Goal: Use online tool/utility: Utilize a website feature to perform a specific function

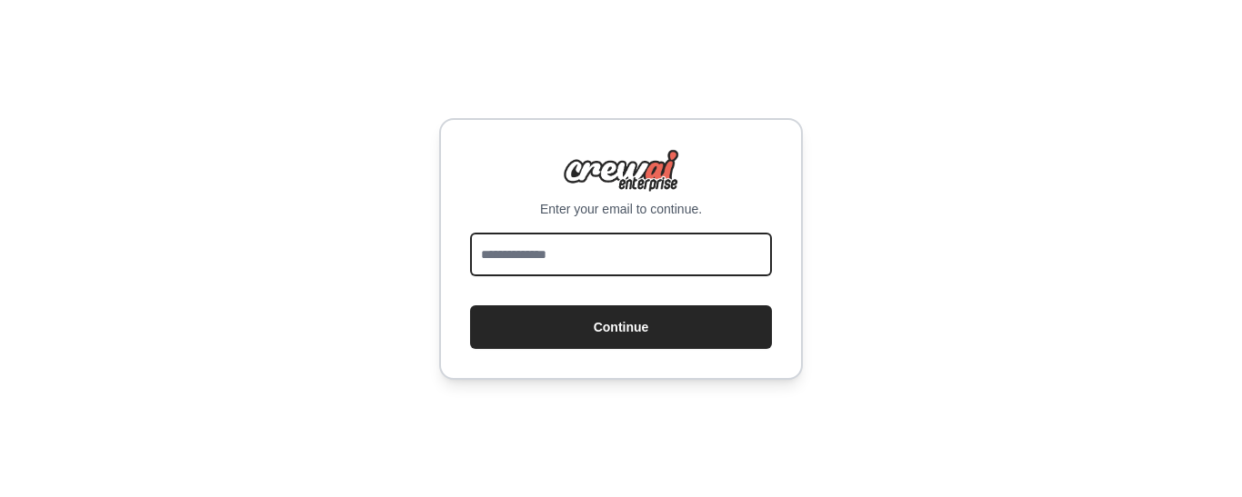
click at [596, 255] on input "email" at bounding box center [621, 255] width 302 height 44
click at [606, 259] on input "email" at bounding box center [621, 255] width 302 height 44
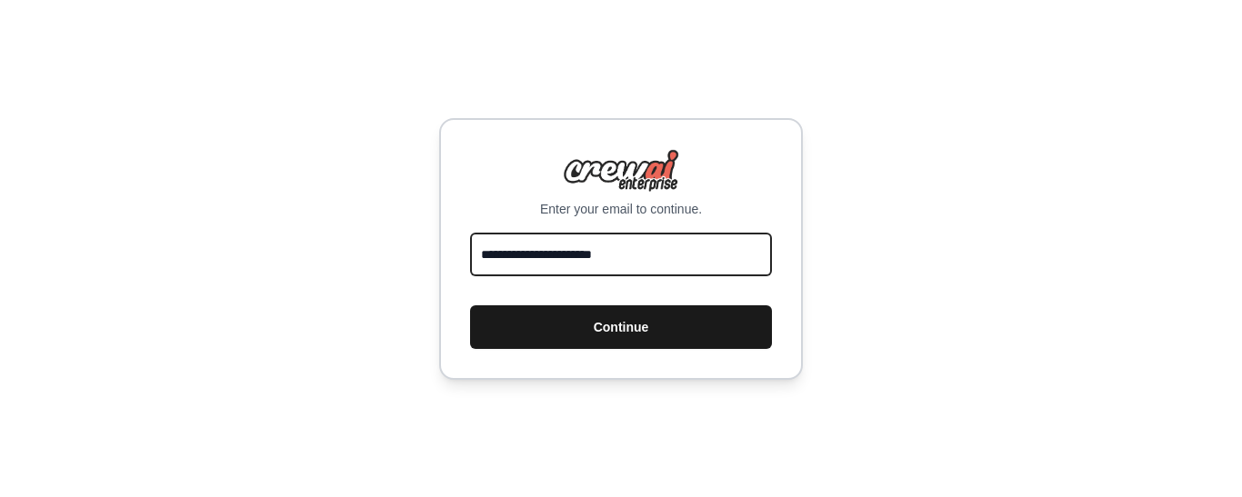
type input "**********"
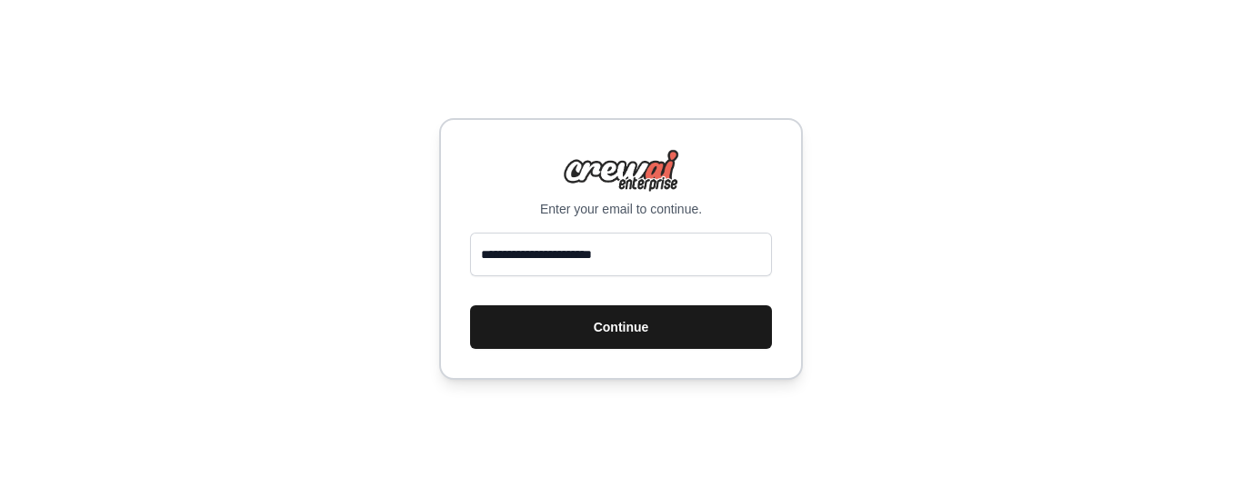
click at [612, 325] on button "Continue" at bounding box center [621, 327] width 302 height 44
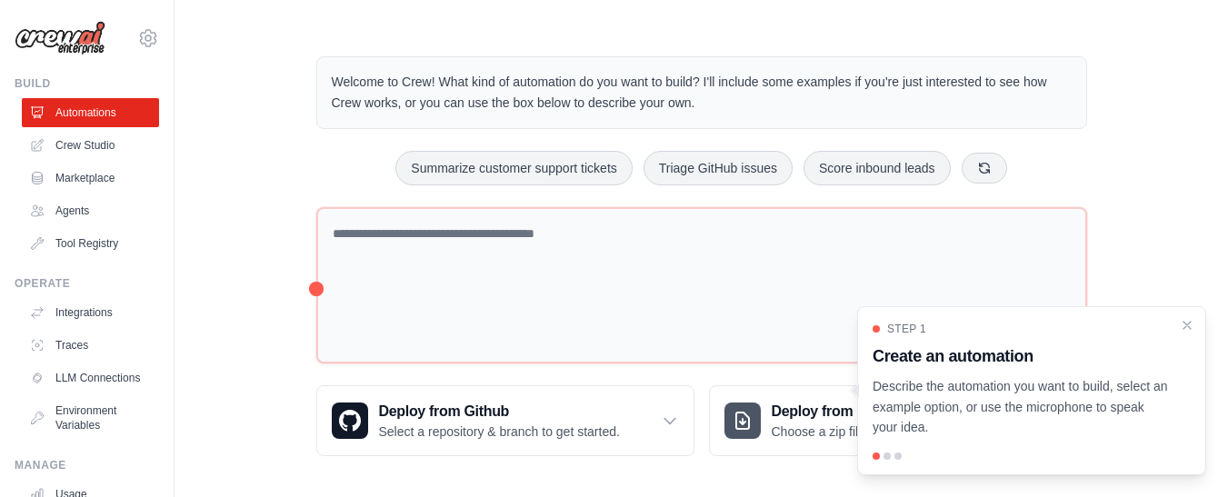
scroll to position [26, 0]
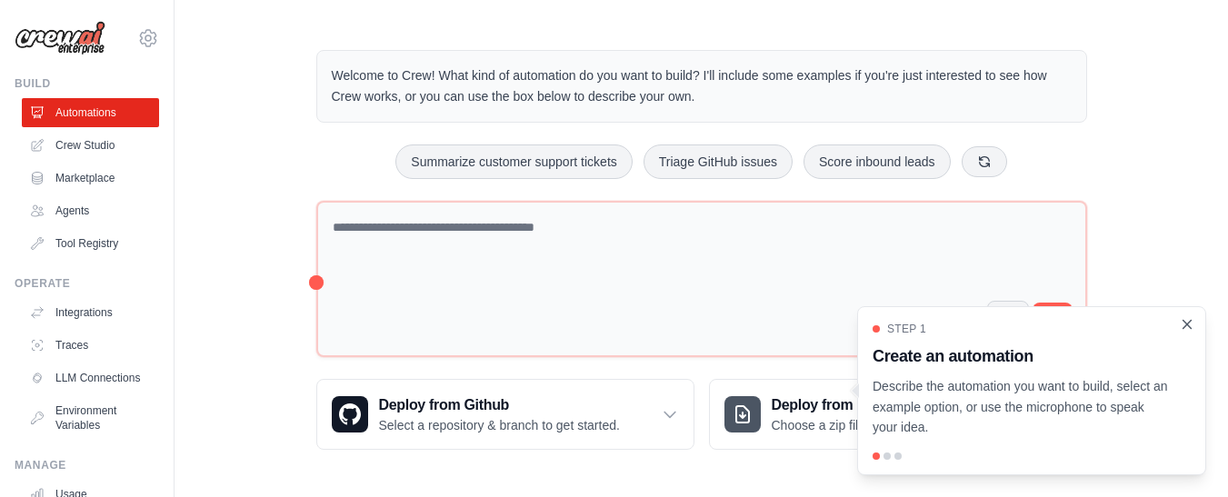
click at [1190, 324] on icon "Close walkthrough" at bounding box center [1187, 324] width 16 height 16
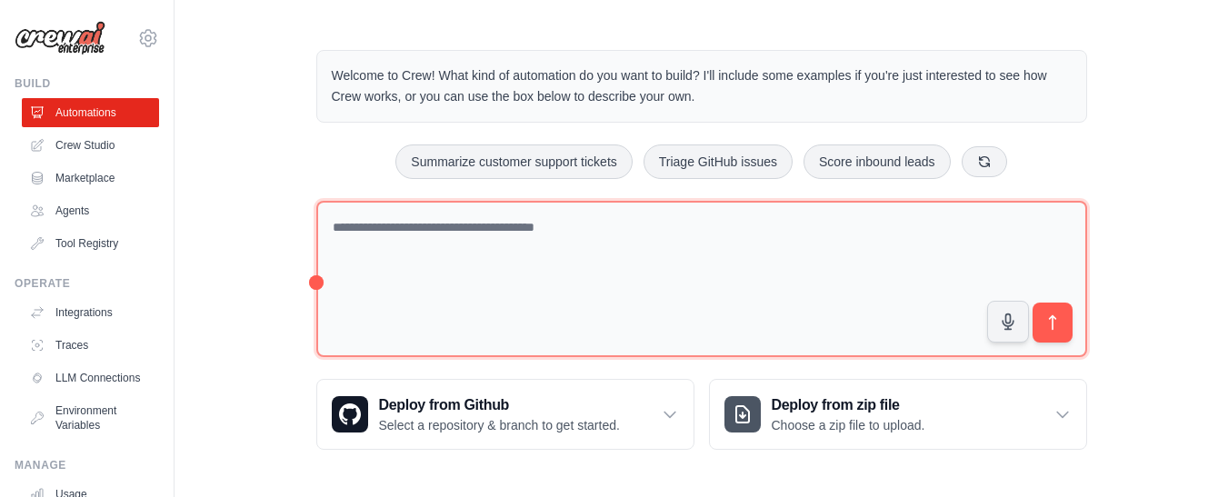
scroll to position [0, 0]
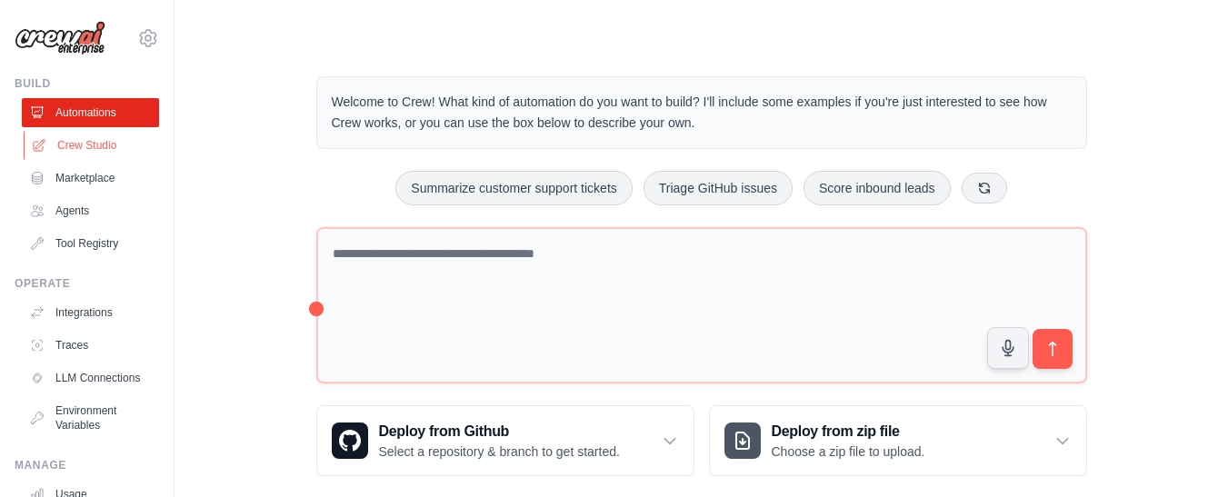
click at [79, 149] on link "Crew Studio" at bounding box center [92, 145] width 137 height 29
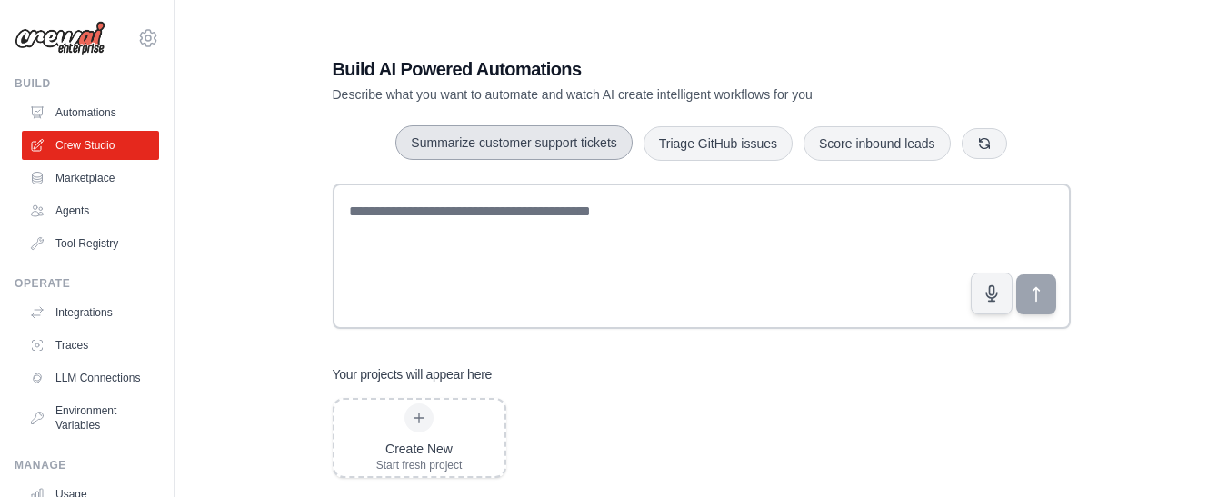
click at [452, 152] on button "Summarize customer support tickets" at bounding box center [514, 142] width 236 height 35
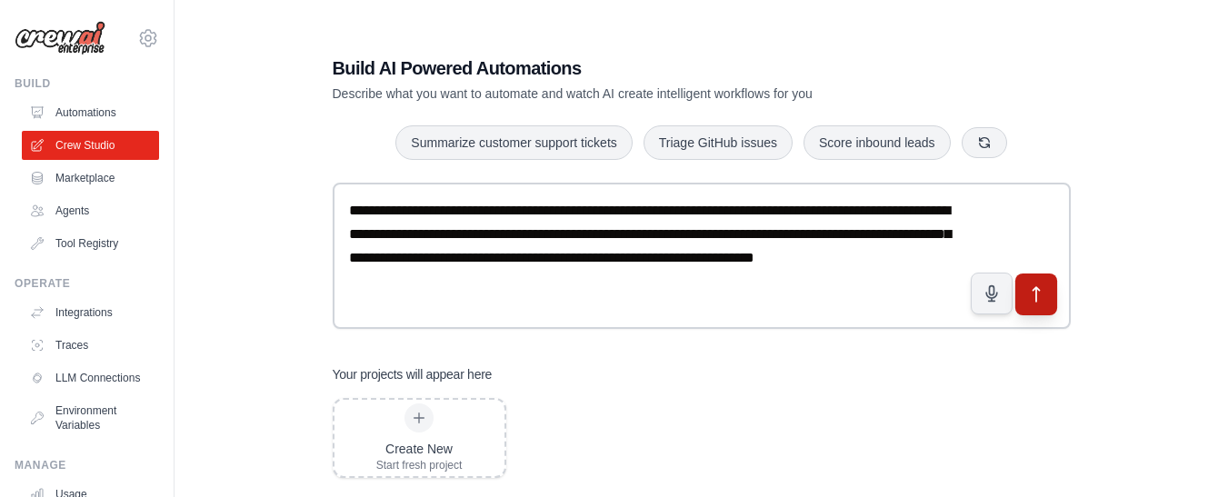
click at [1036, 289] on icon "submit" at bounding box center [1036, 294] width 6 height 15
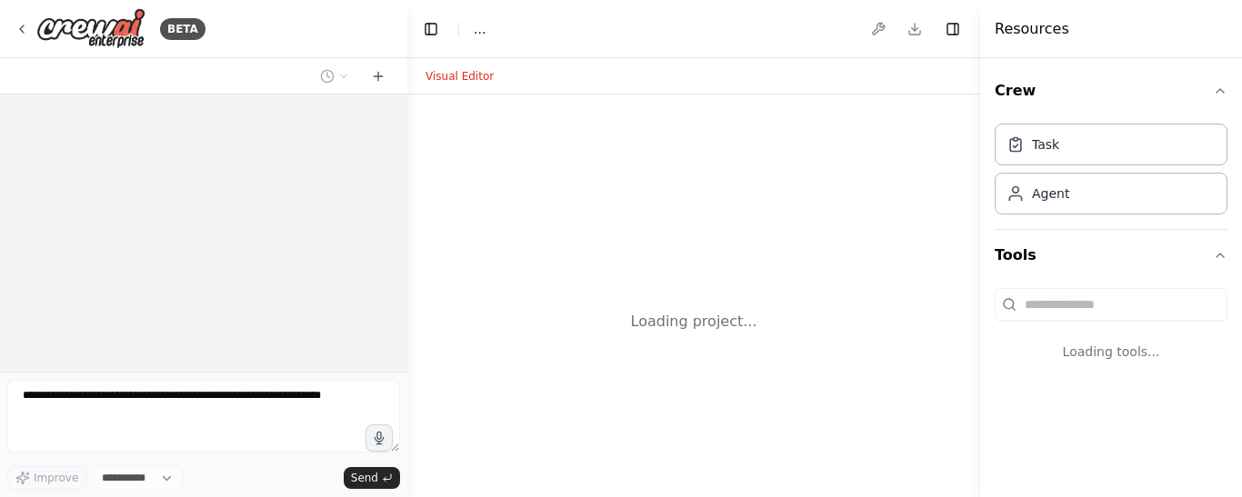
select select "****"
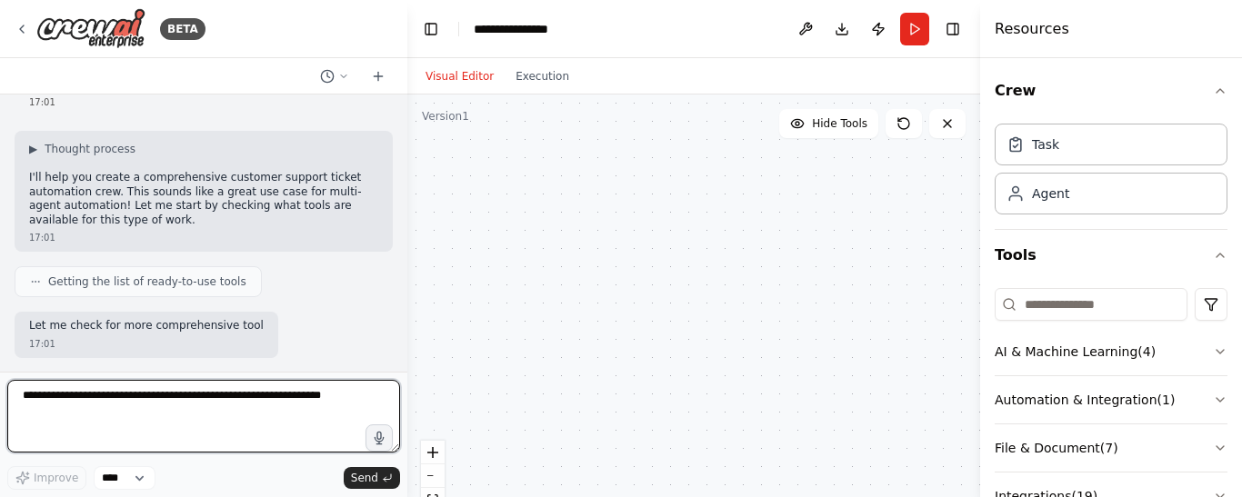
scroll to position [110, 0]
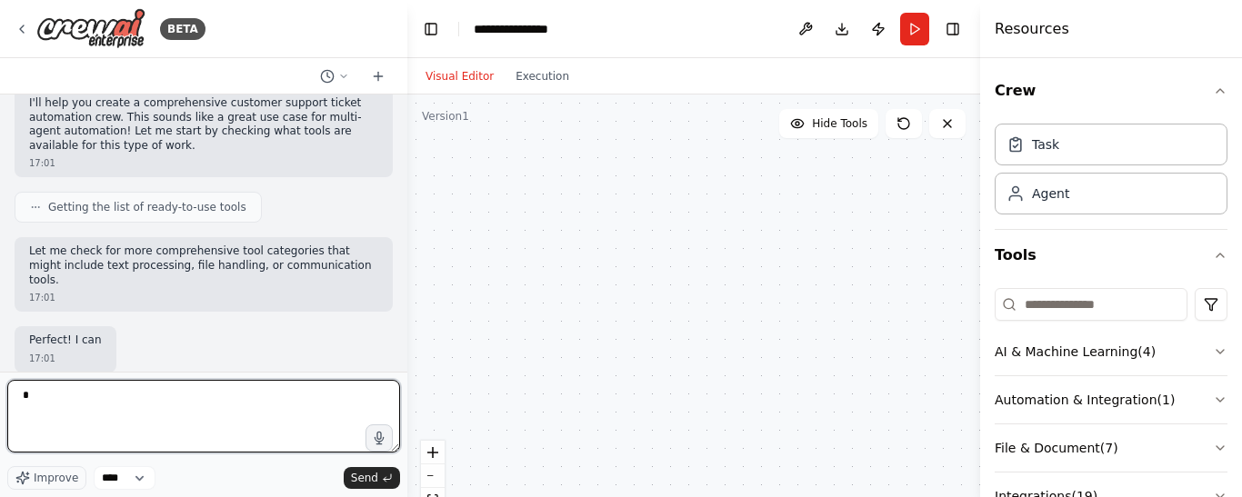
type textarea "*"
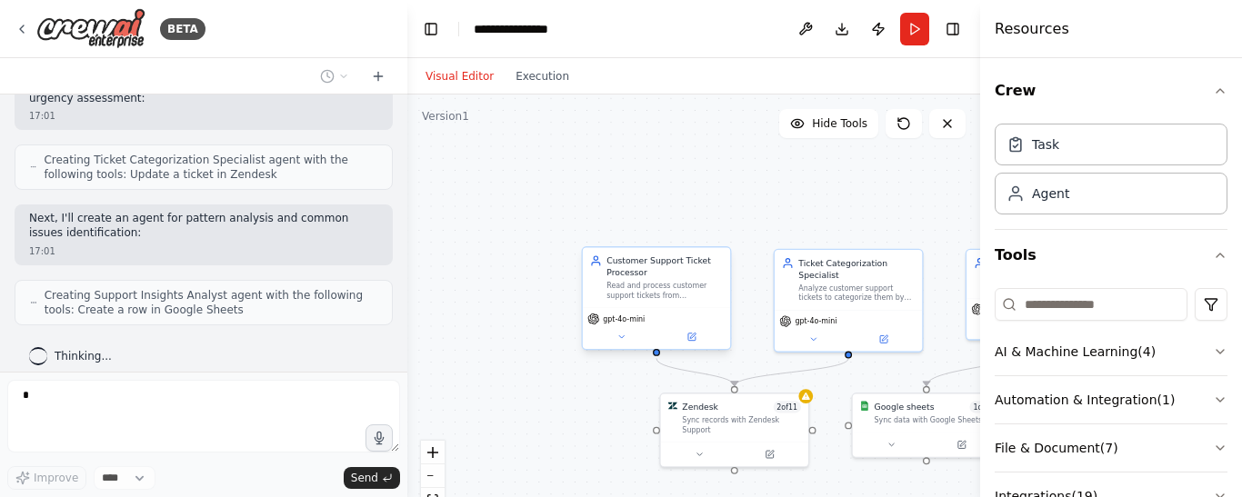
scroll to position [756, 0]
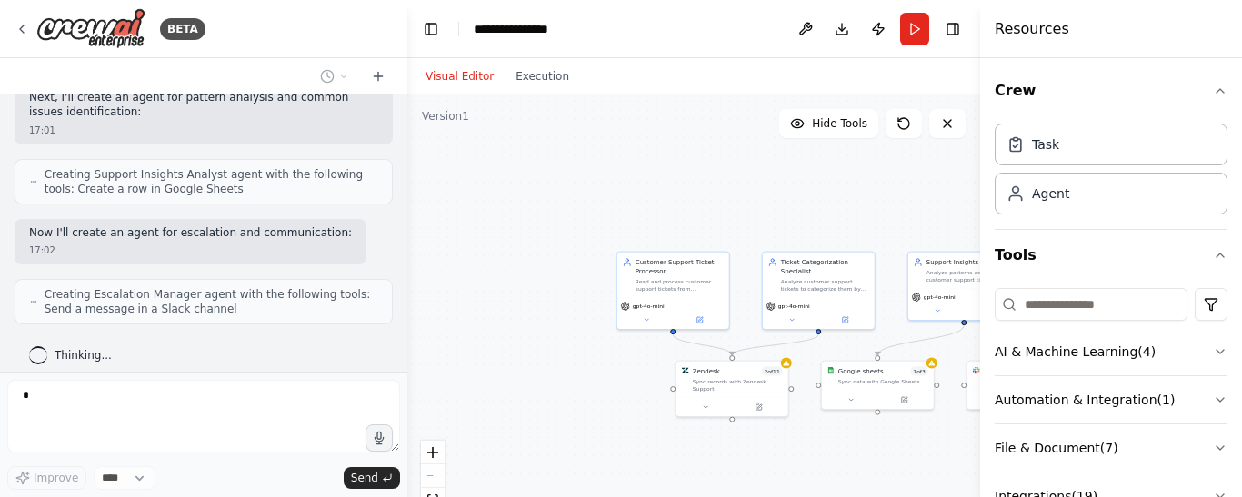
click at [946, 74] on div "Visual Editor Execution" at bounding box center [693, 76] width 573 height 36
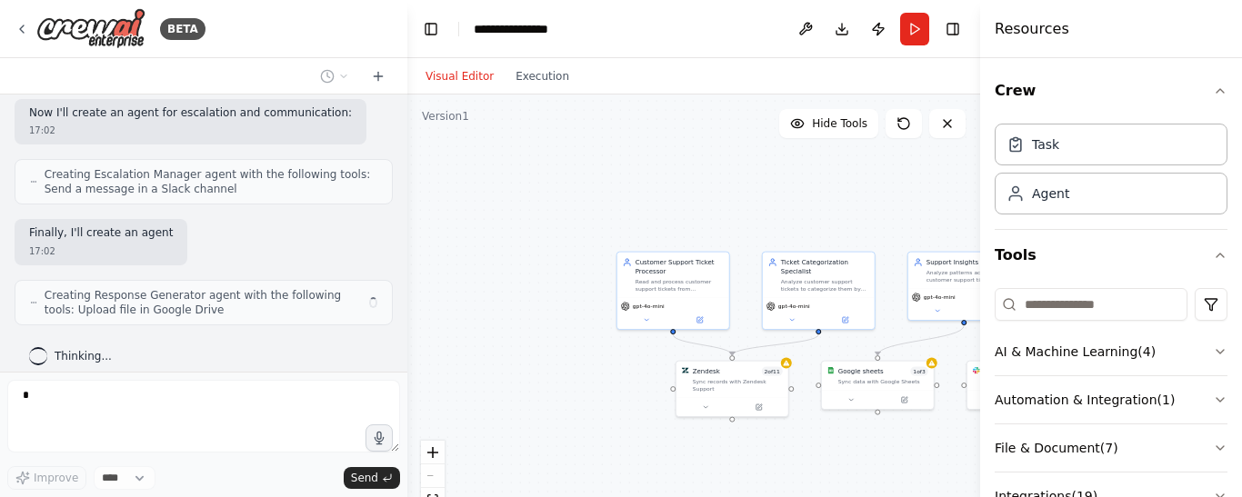
scroll to position [891, 0]
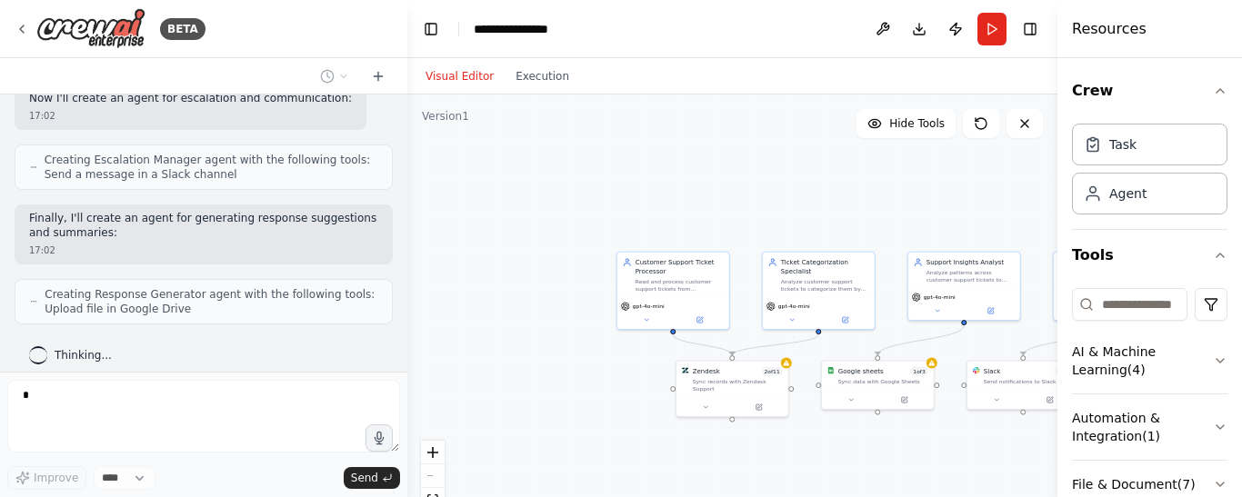
drag, startPoint x: 981, startPoint y: 27, endPoint x: 1203, endPoint y: 28, distance: 221.8
click at [1203, 28] on div "Resources Crew Task Agent Tools AI & Machine Learning ( 4 ) Automation & Integr…" at bounding box center [1149, 248] width 185 height 497
drag, startPoint x: 1058, startPoint y: 25, endPoint x: 1158, endPoint y: 25, distance: 100.0
click at [1158, 25] on div "Resources Crew Task Agent Tools AI & Machine Learning ( 4 ) Automation & Integr…" at bounding box center [1149, 248] width 185 height 497
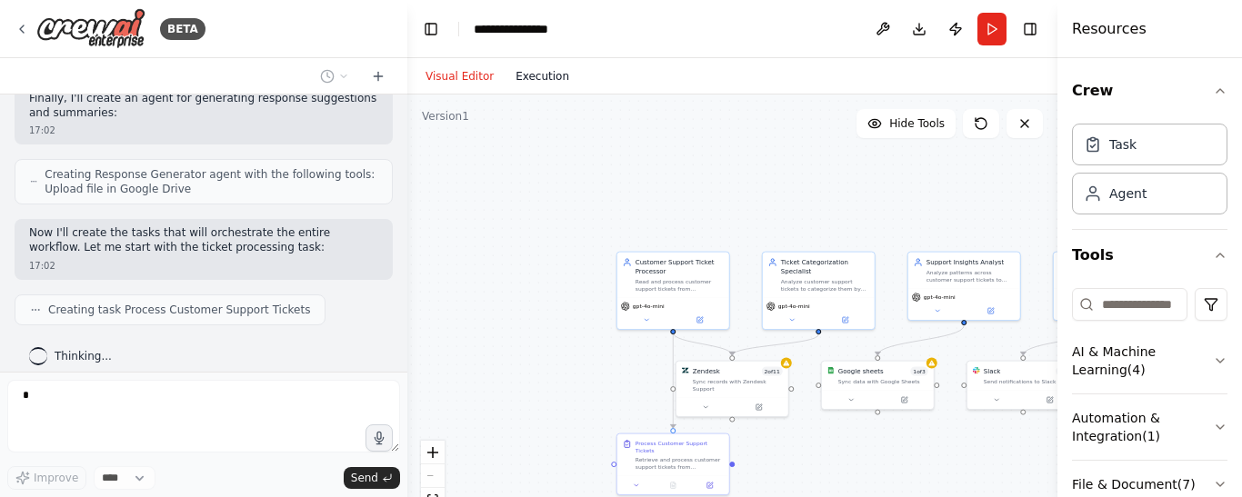
scroll to position [1056, 0]
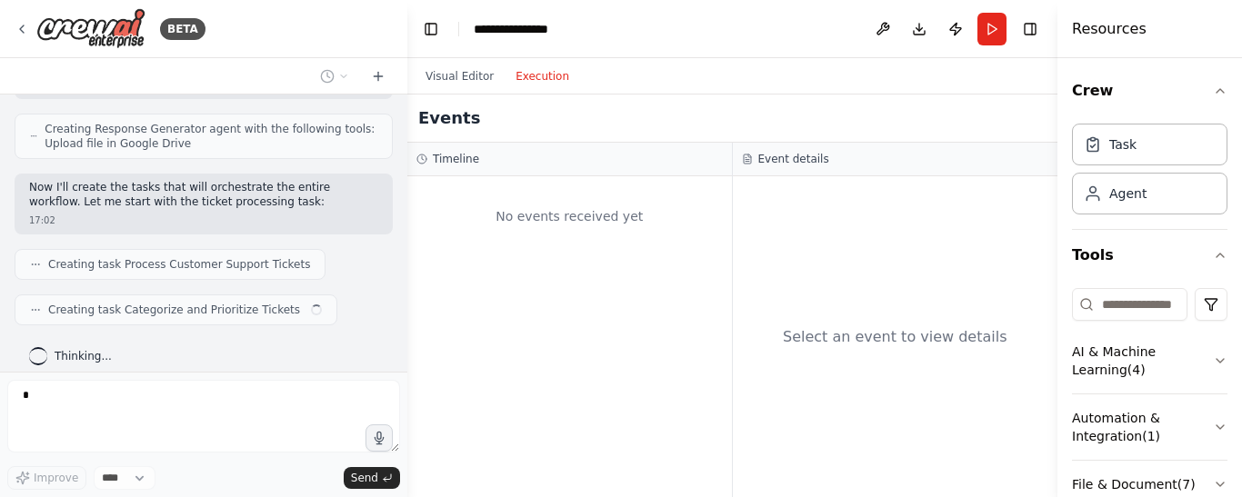
click at [553, 73] on button "Execution" at bounding box center [542, 76] width 75 height 22
click at [470, 73] on button "Visual Editor" at bounding box center [460, 76] width 90 height 22
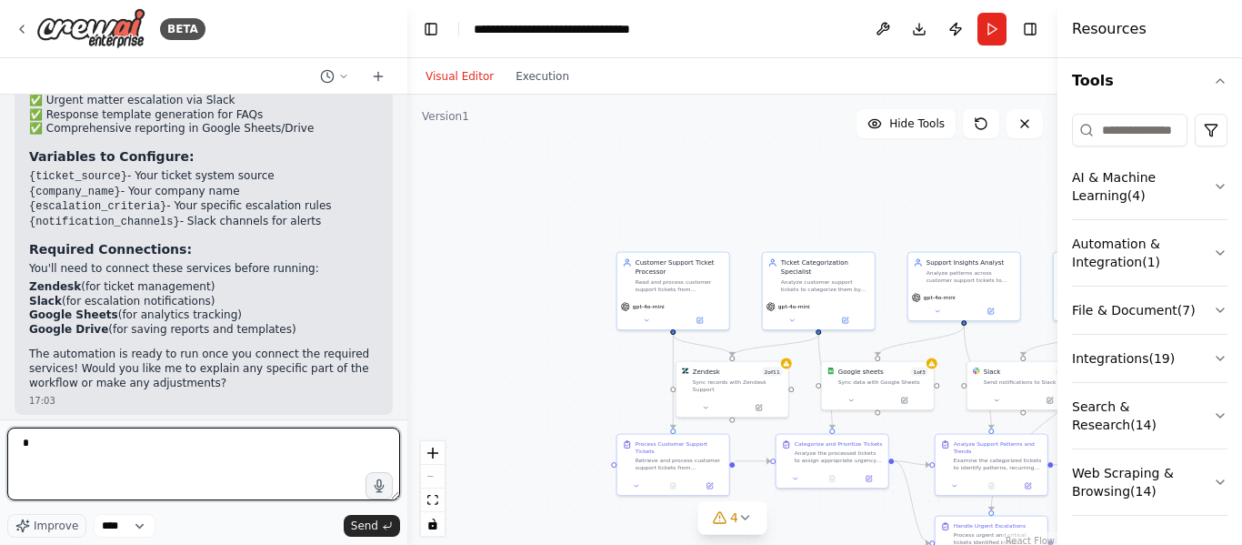
scroll to position [175, 0]
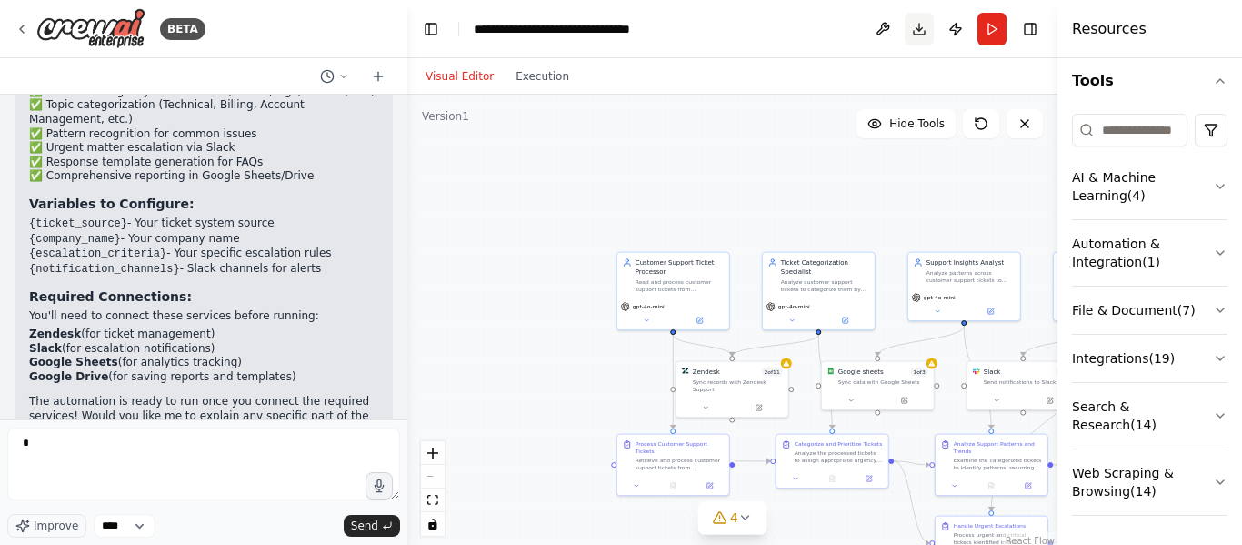
click at [916, 25] on button "Download" at bounding box center [919, 29] width 29 height 33
click at [836, 38] on header "**********" at bounding box center [732, 29] width 650 height 58
click at [878, 26] on button at bounding box center [882, 29] width 29 height 33
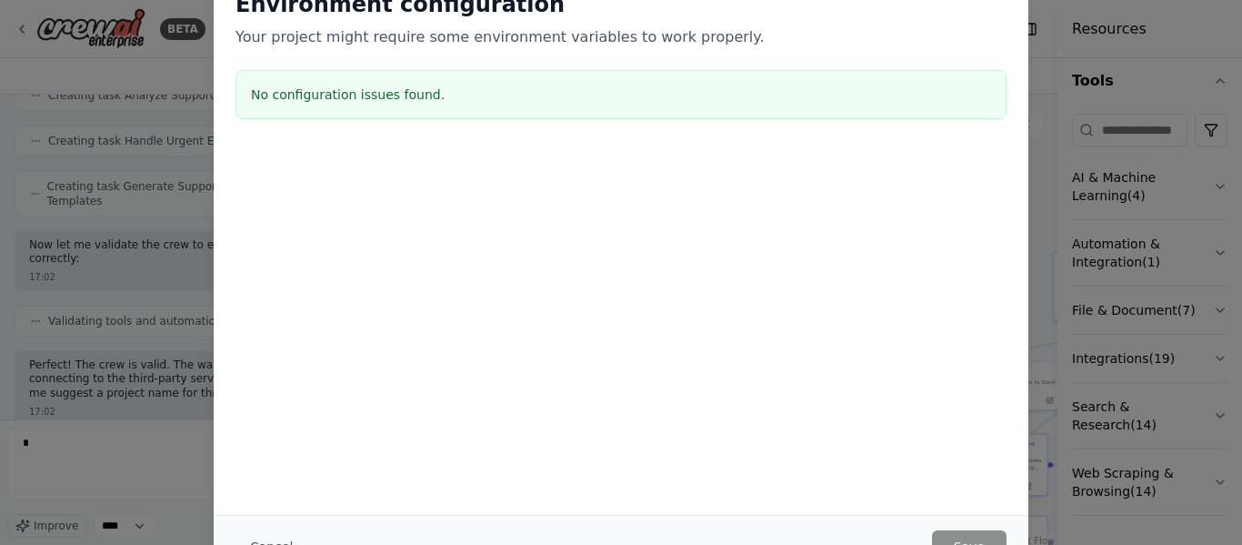
scroll to position [1187, 0]
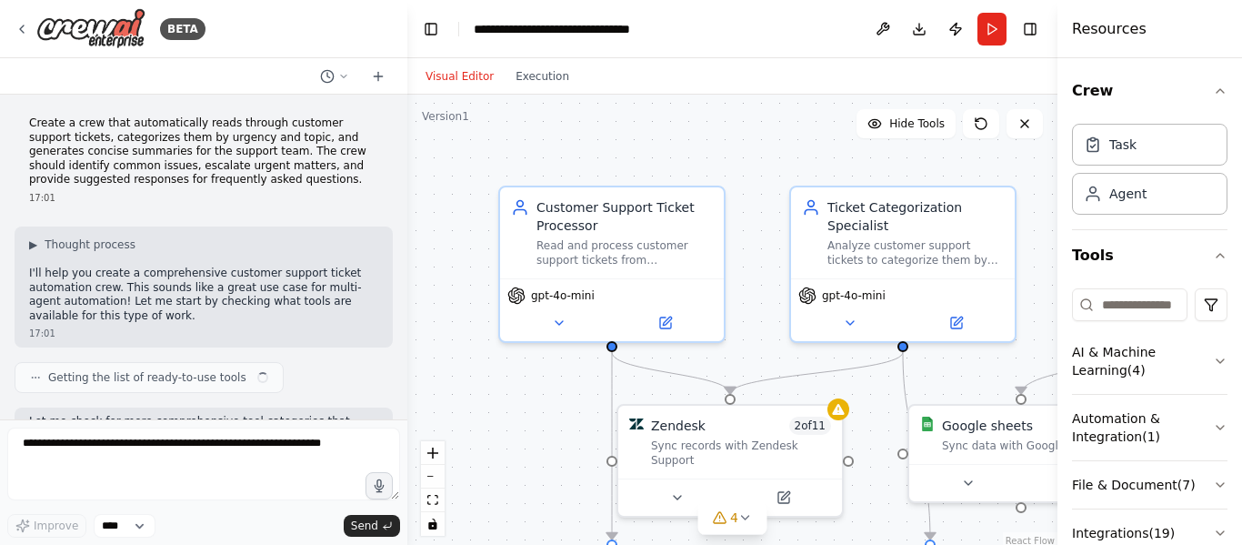
scroll to position [2097, 0]
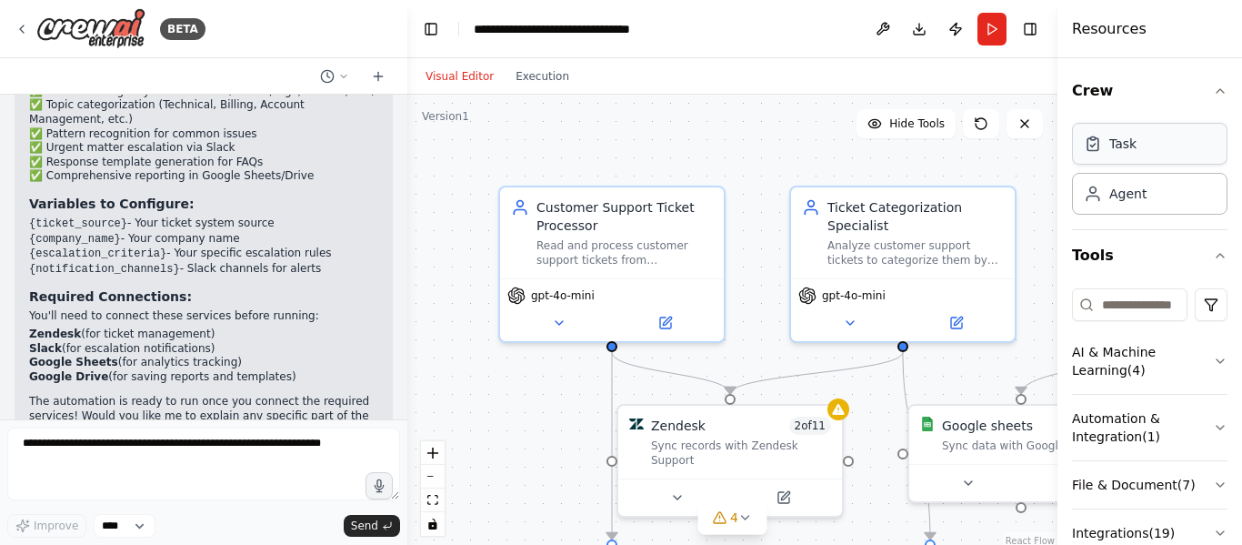
click at [1135, 151] on div "Task" at bounding box center [1149, 144] width 155 height 42
click at [1111, 215] on div "Task Agent" at bounding box center [1149, 172] width 155 height 113
click at [1111, 204] on div "Agent" at bounding box center [1149, 193] width 155 height 42
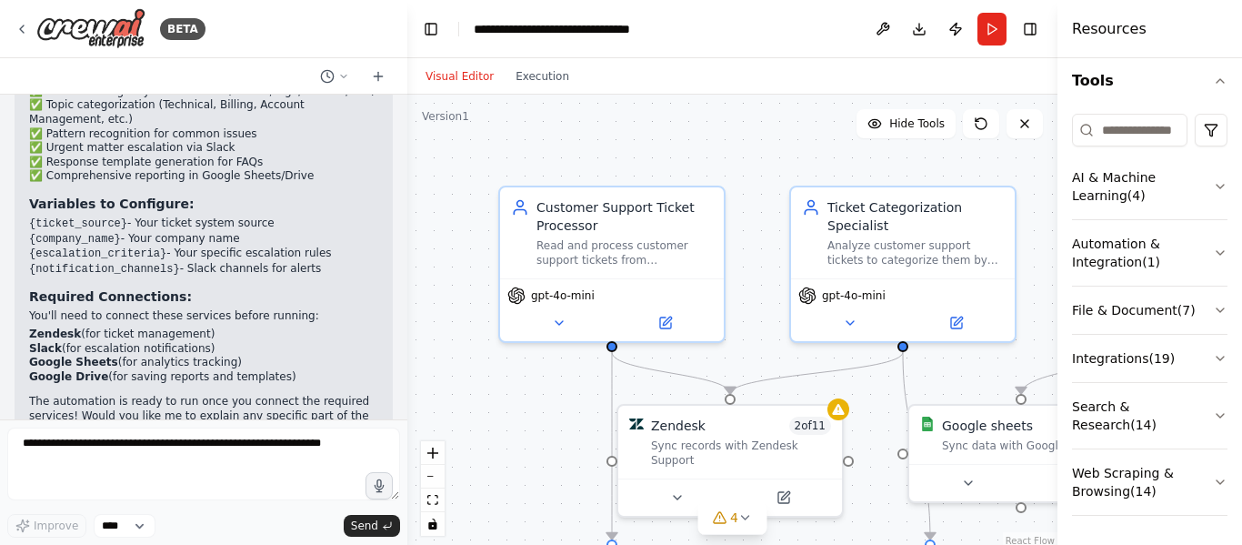
scroll to position [0, 0]
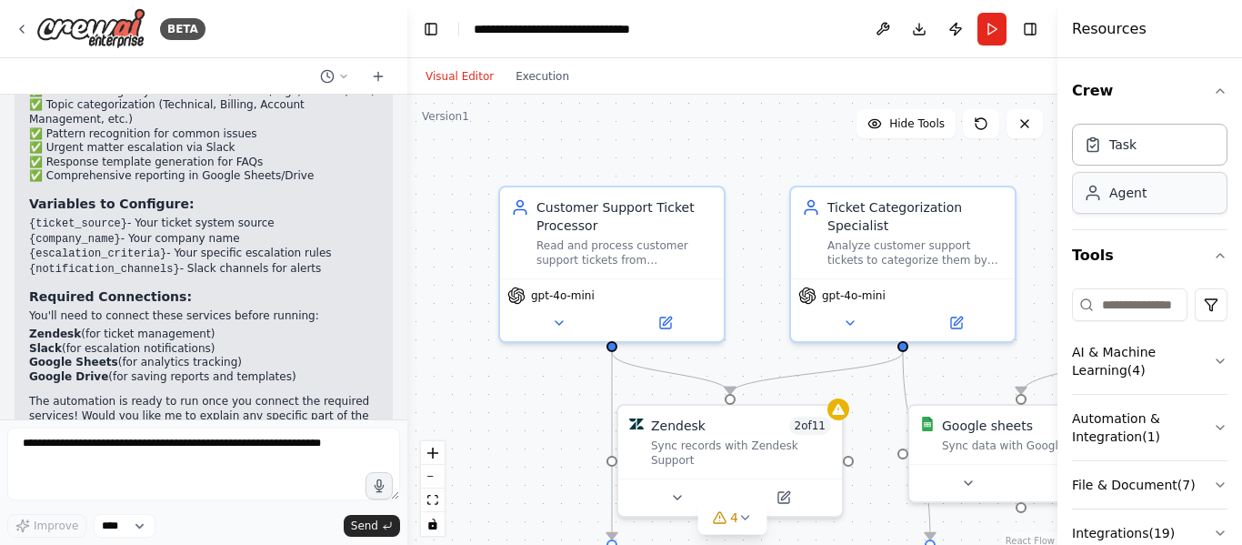
click at [1110, 197] on div "Agent" at bounding box center [1127, 193] width 37 height 18
click at [1115, 298] on input at bounding box center [1129, 304] width 115 height 33
click at [1116, 137] on div "Task" at bounding box center [1122, 144] width 27 height 18
click at [377, 74] on icon at bounding box center [378, 76] width 15 height 15
